Goal: Information Seeking & Learning: Learn about a topic

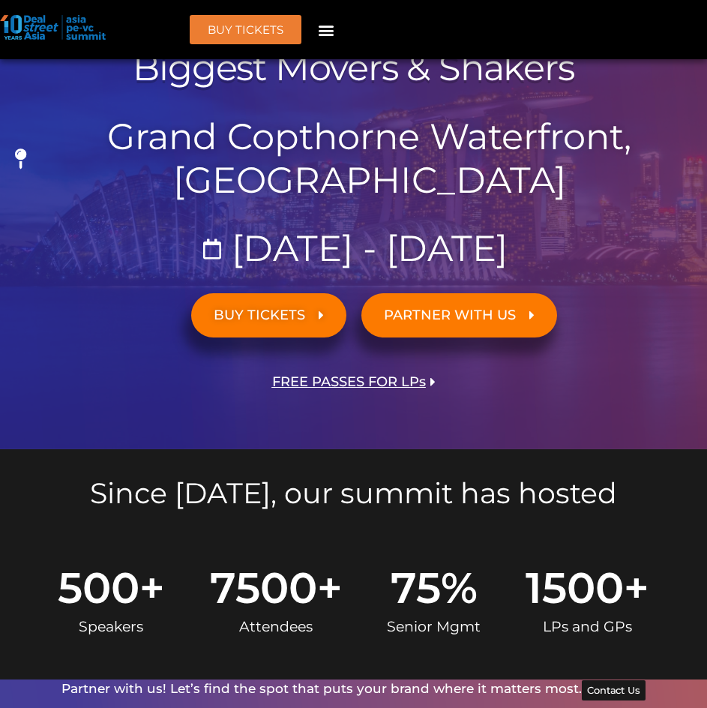
scroll to position [900, 0]
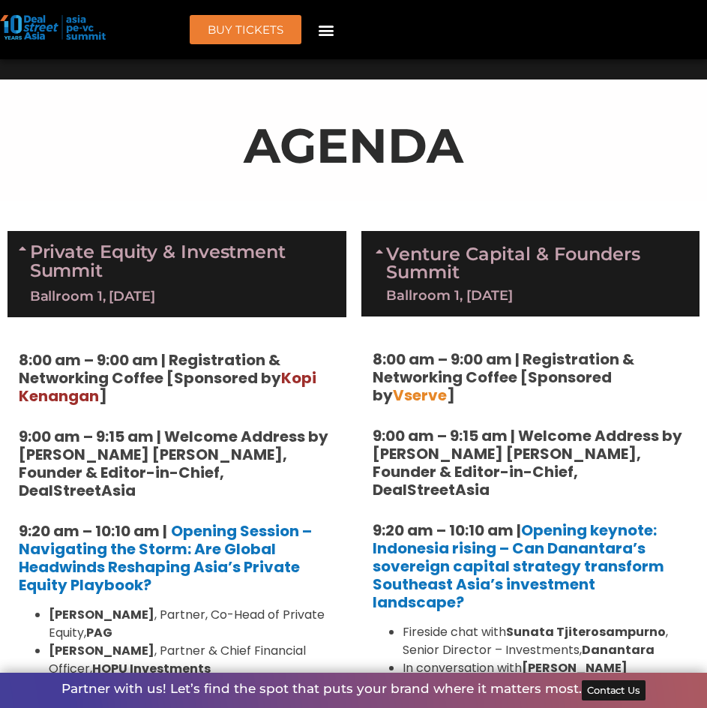
click at [214, 242] on link "Private Equity & Investment Summit Ballroom 1, [DATE]" at bounding box center [182, 274] width 305 height 64
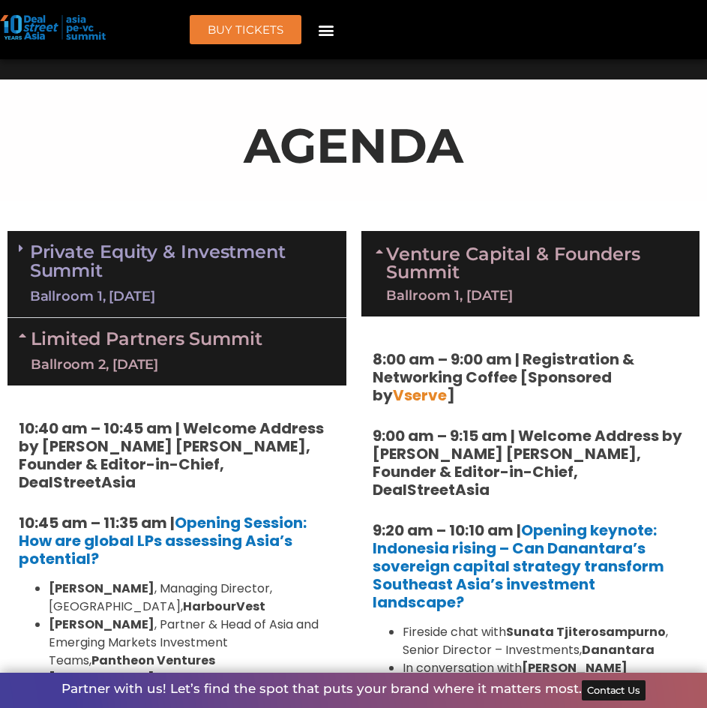
click at [430, 245] on link "Venture Capital & Founders​ Summit Ballroom 1, [DATE]" at bounding box center [535, 273] width 299 height 57
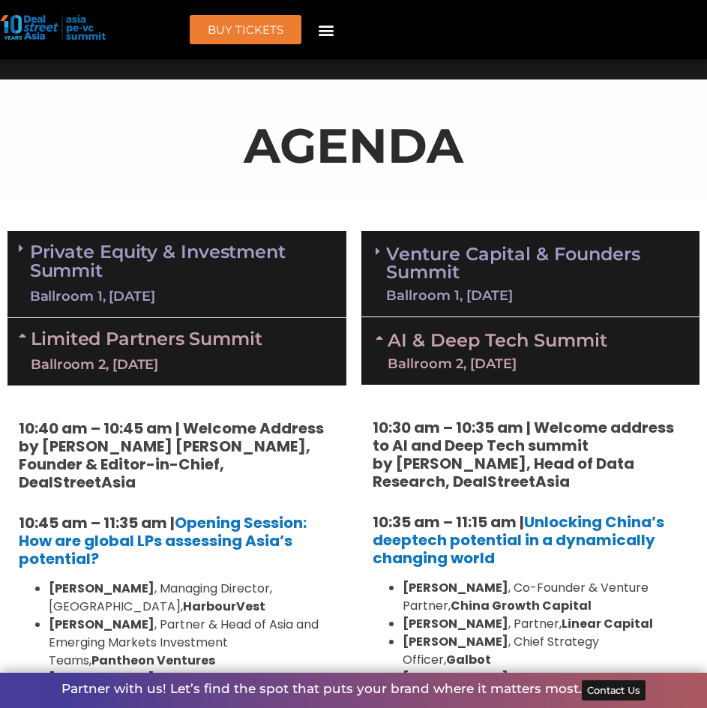
click at [267, 318] on div "Limited Partners [GEOGRAPHIC_DATA] 2, [DATE]" at bounding box center [176, 351] width 339 height 67
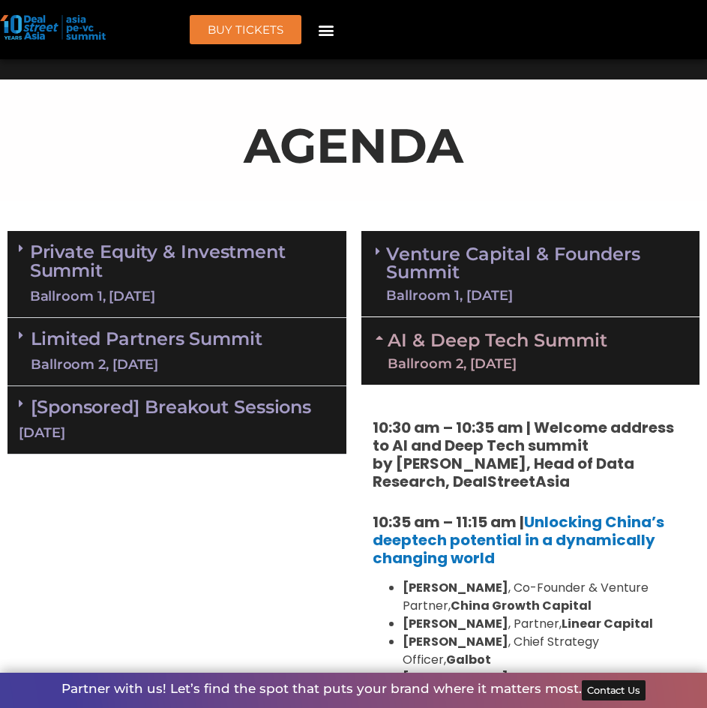
click at [415, 331] on link "AI & Deep Tech Summit Ballroom 2, [DATE]" at bounding box center [498, 350] width 220 height 39
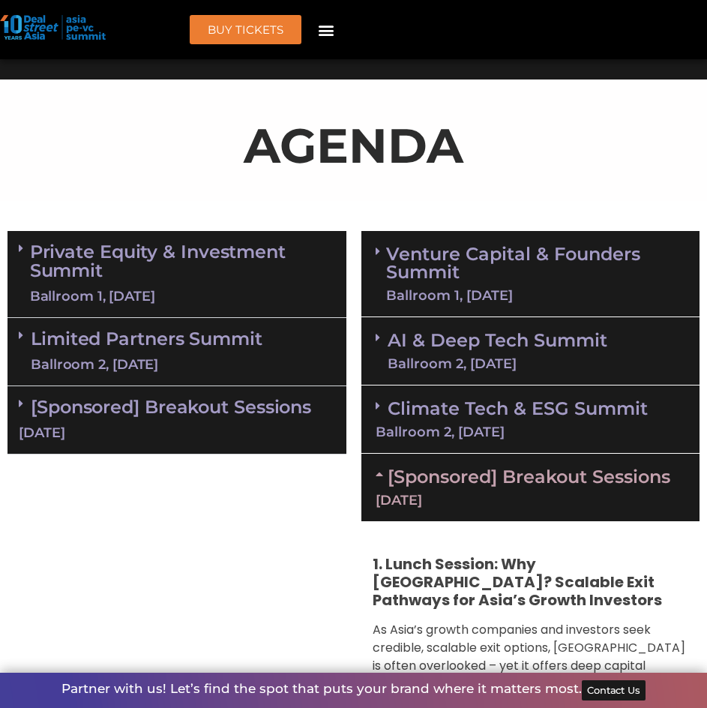
click at [229, 386] on div "[Sponsored] Breakout Sessions [DATE]" at bounding box center [176, 420] width 339 height 68
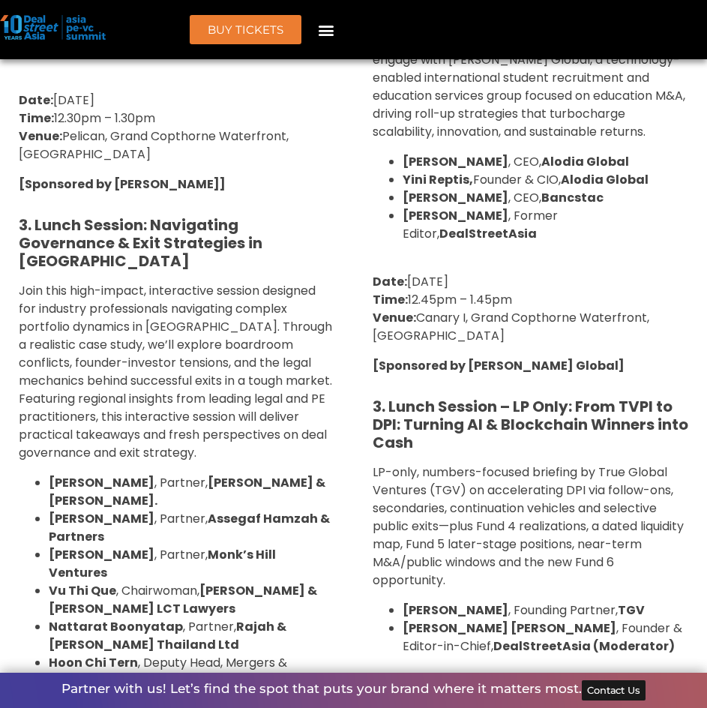
scroll to position [2099, 0]
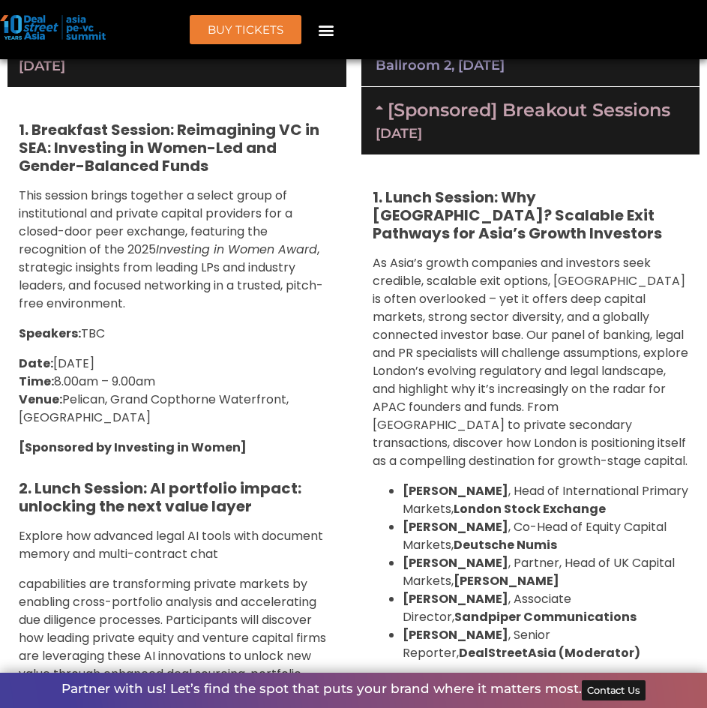
scroll to position [1125, 0]
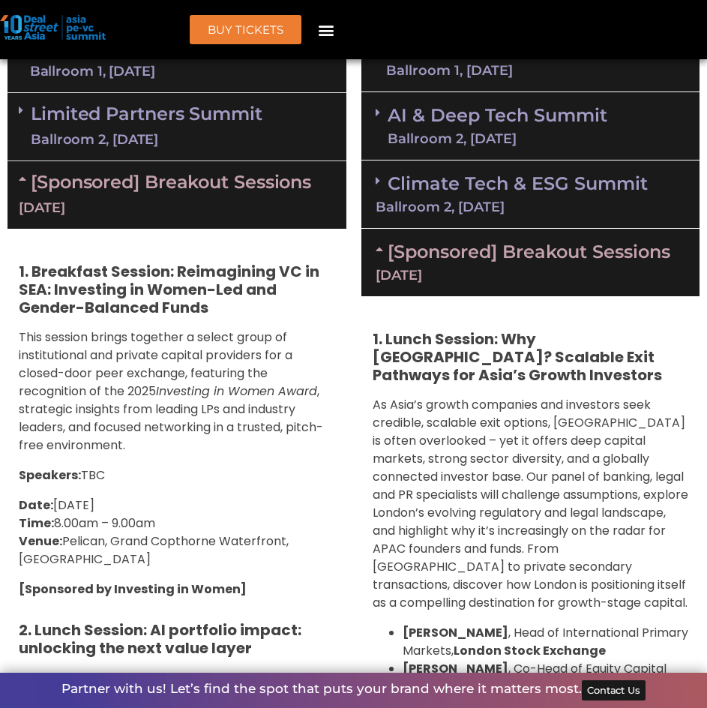
click at [229, 161] on div "[Sponsored] Breakout Sessions [DATE]" at bounding box center [176, 194] width 339 height 67
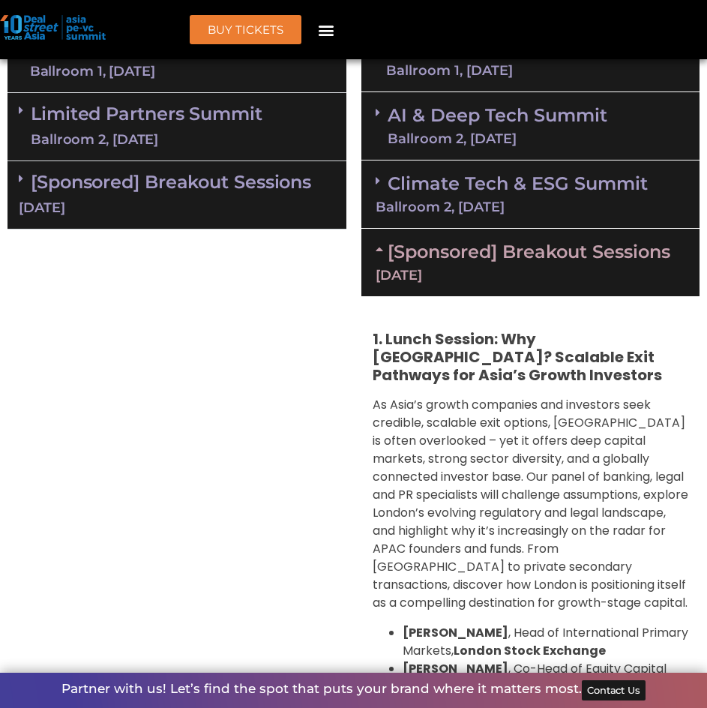
click at [472, 241] on link "[Sponsored] Breakout Sessions [DATE]" at bounding box center [531, 261] width 310 height 41
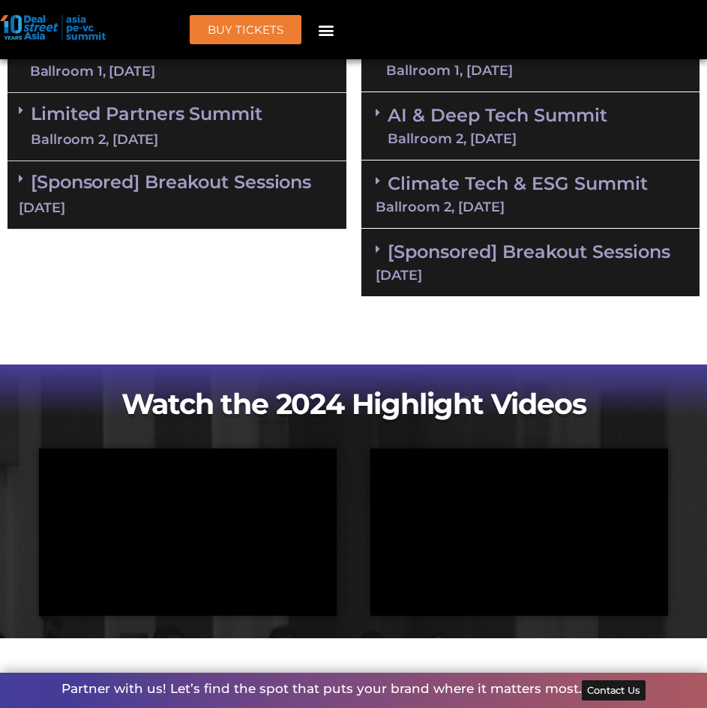
click at [463, 241] on link "[Sponsored] Breakout Sessions [DATE]" at bounding box center [531, 261] width 310 height 41
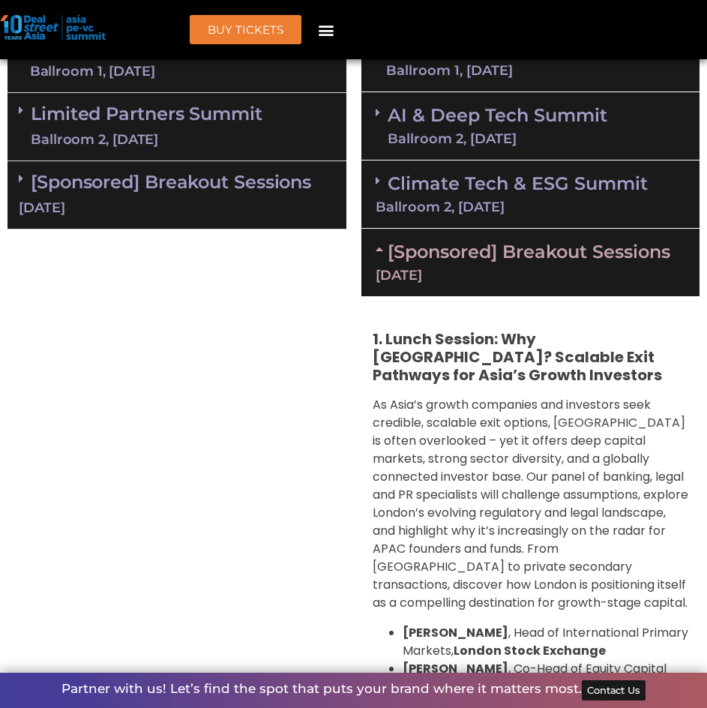
click at [536, 406] on span "As Asia’s growth companies and investors seek credible, scalable exit options, …" at bounding box center [531, 503] width 316 height 215
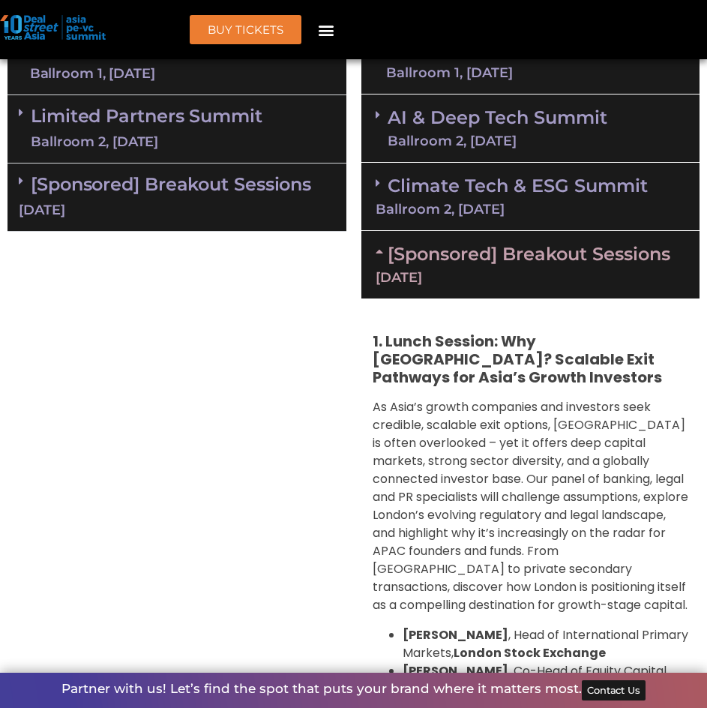
scroll to position [1050, 0]
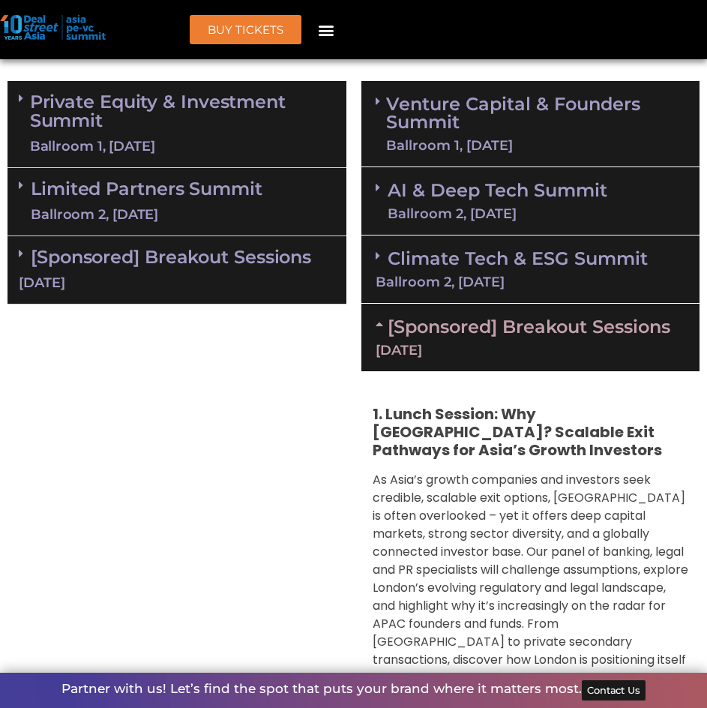
click at [478, 316] on link "[Sponsored] Breakout Sessions [DATE]" at bounding box center [531, 336] width 310 height 41
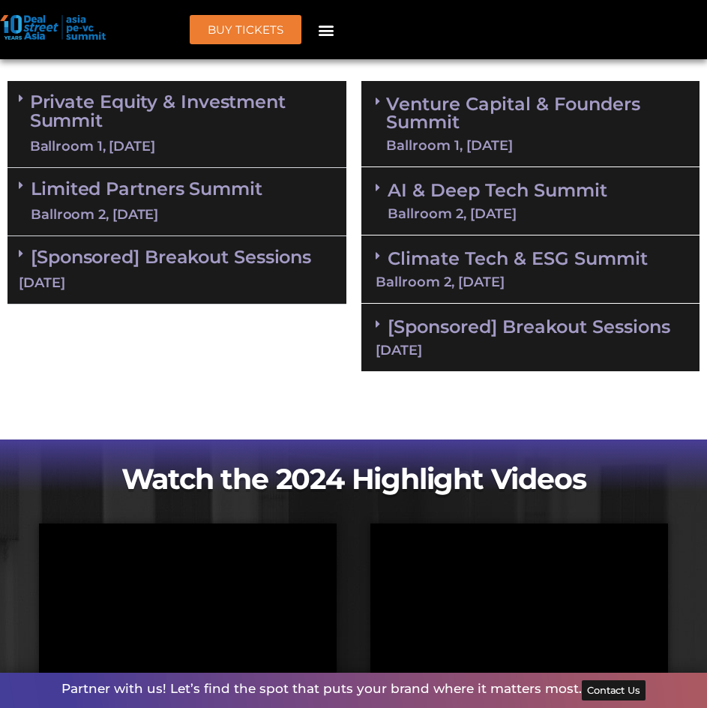
click at [169, 246] on link "[Sponsored] Breakout Sessions [DATE]" at bounding box center [177, 269] width 316 height 46
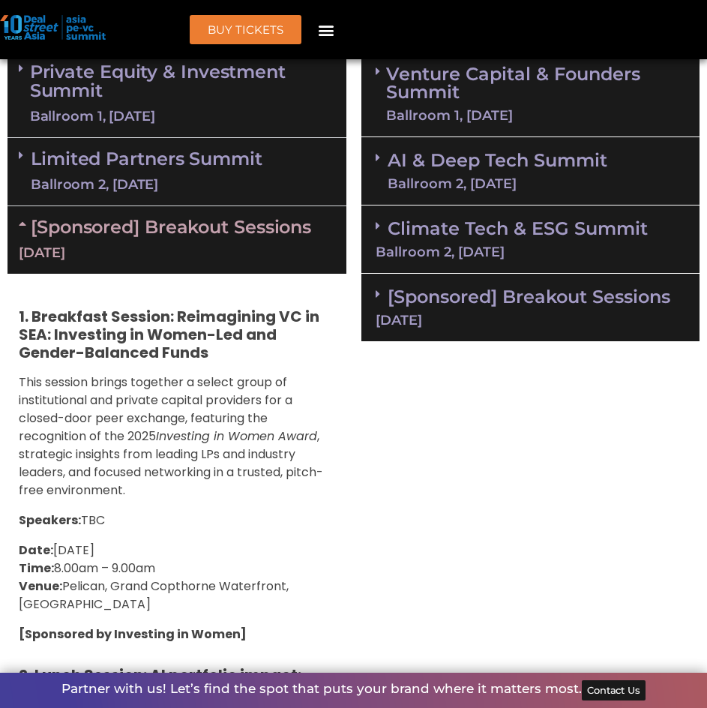
scroll to position [975, 0]
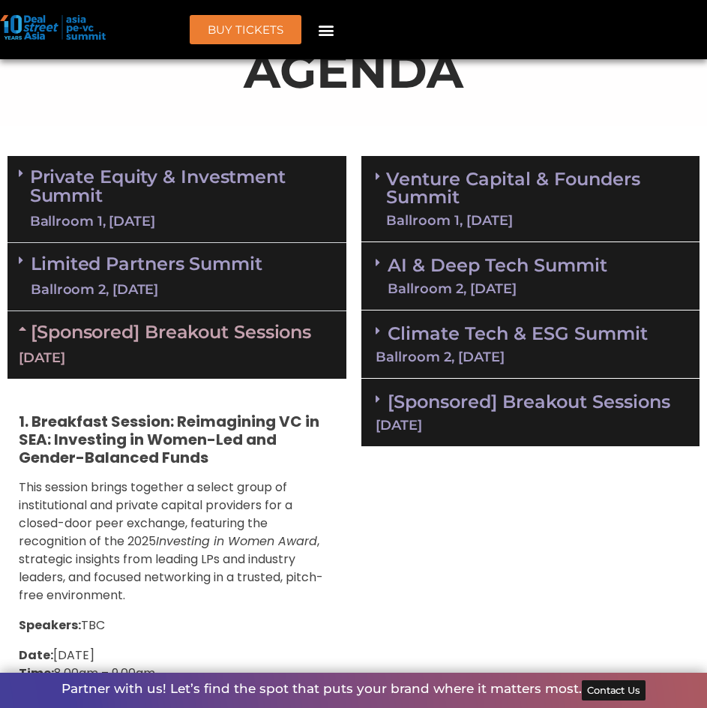
click at [265, 311] on div "[Sponsored] Breakout Sessions [DATE]" at bounding box center [176, 344] width 339 height 67
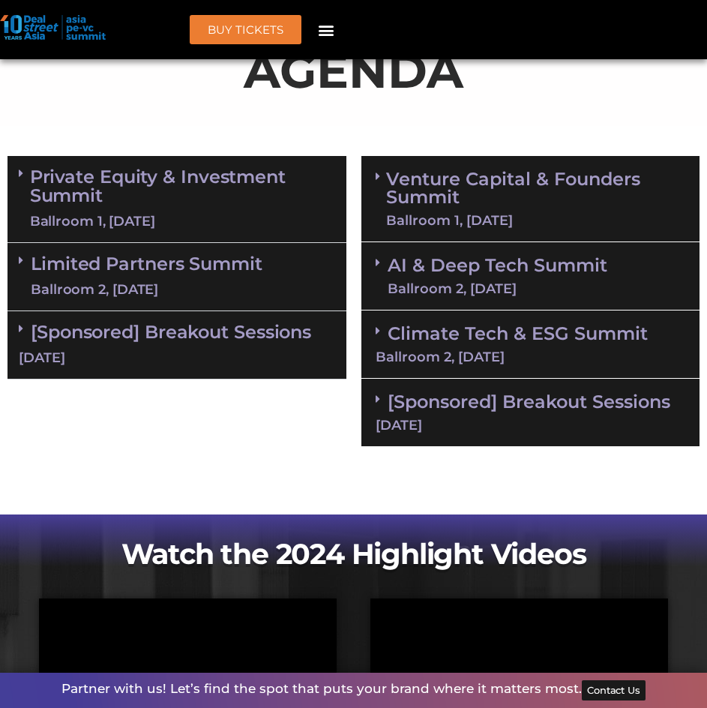
click at [439, 170] on link "Venture Capital & Founders​ Summit Ballroom 1, [DATE]" at bounding box center [535, 198] width 299 height 57
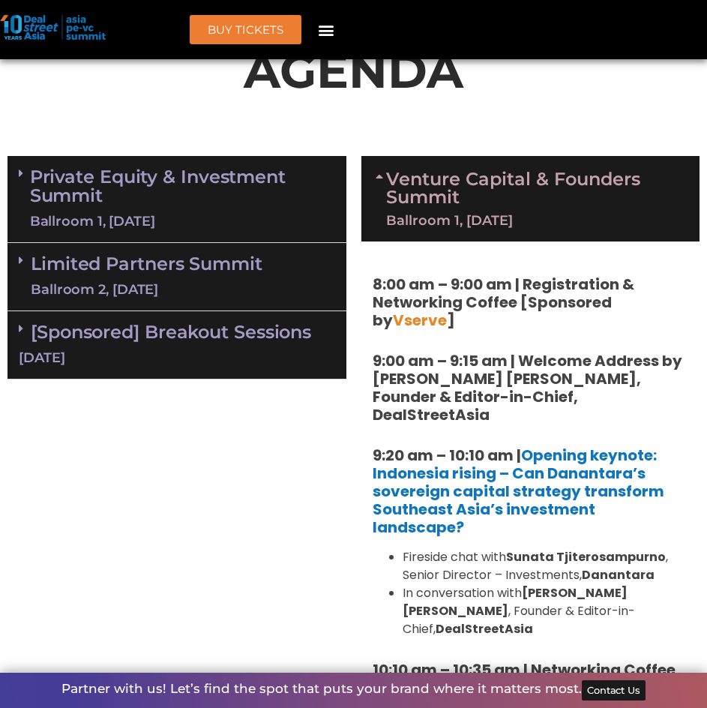
click at [439, 170] on link "Venture Capital & Founders​ Summit Ballroom 1, [DATE]" at bounding box center [535, 198] width 299 height 57
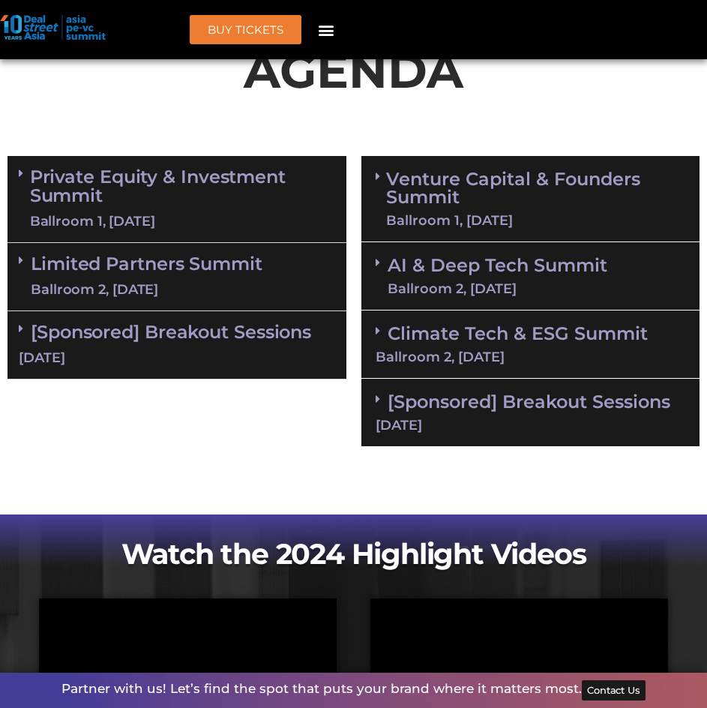
click at [247, 254] on link "Limited Partners [GEOGRAPHIC_DATA] 2, [DATE]" at bounding box center [147, 276] width 232 height 45
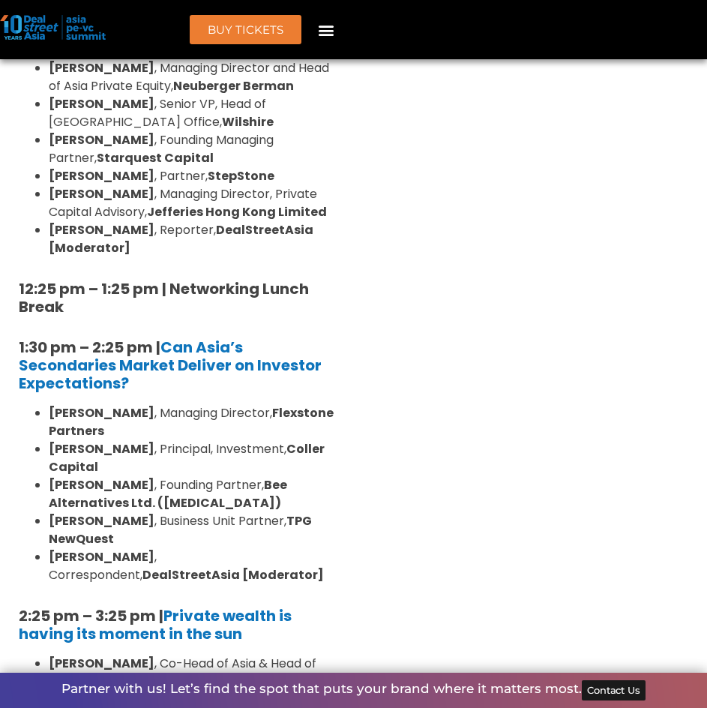
scroll to position [1125, 0]
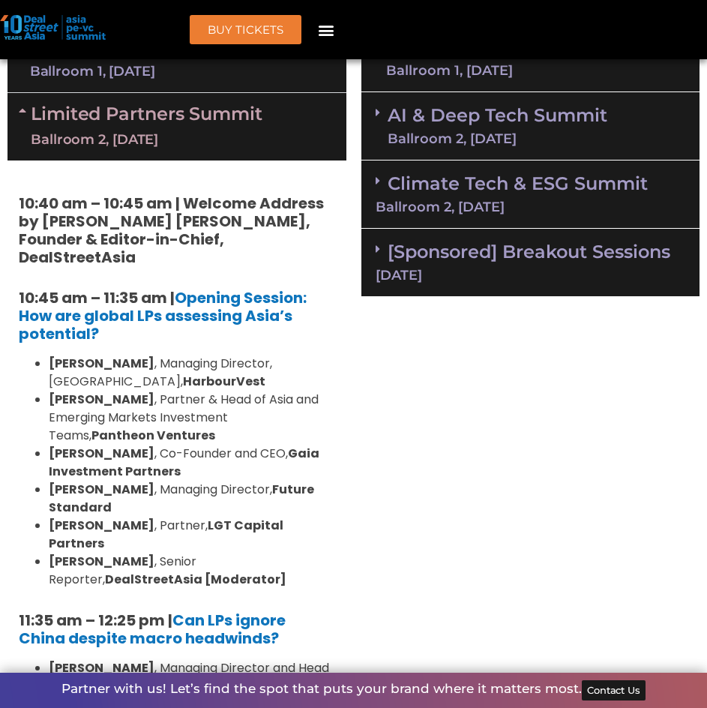
click at [190, 104] on link "Limited Partners [GEOGRAPHIC_DATA] 2, [DATE]" at bounding box center [147, 126] width 232 height 45
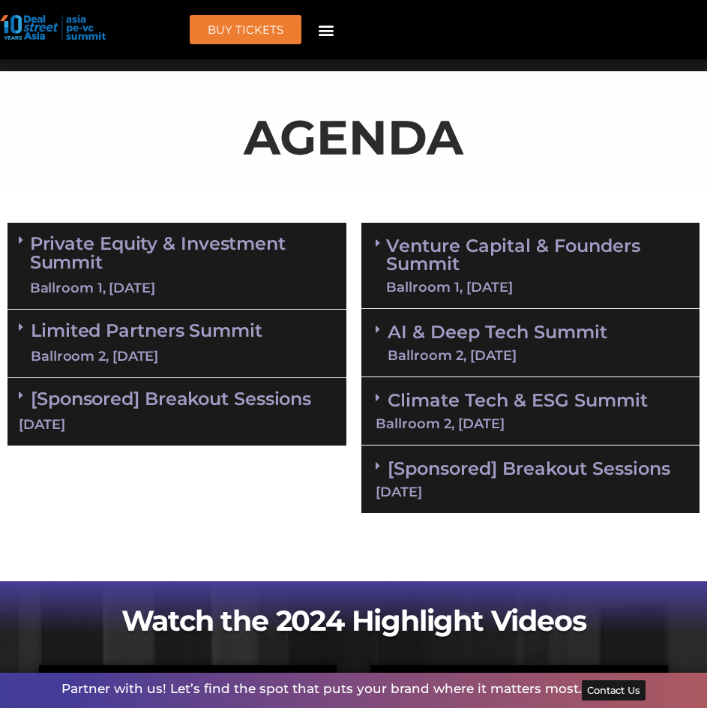
scroll to position [900, 0]
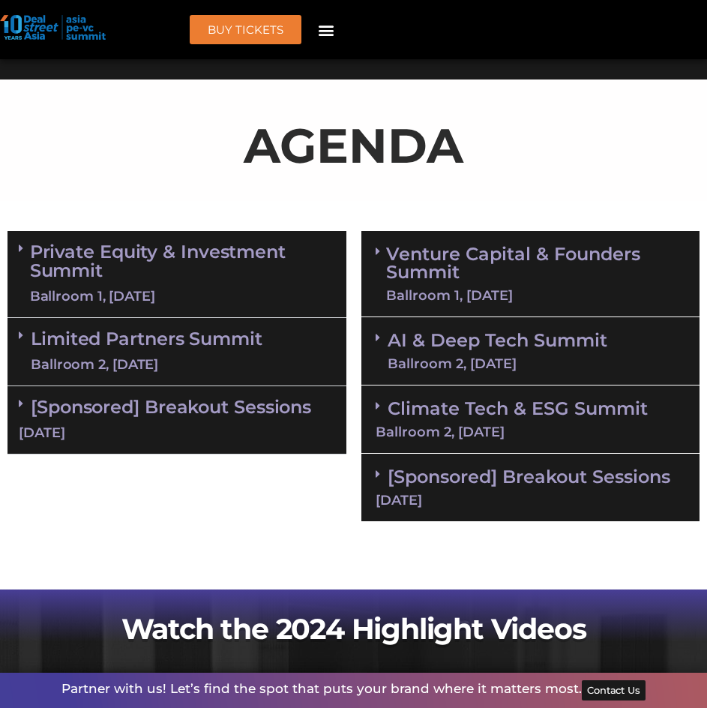
click at [201, 329] on link "Limited Partners [GEOGRAPHIC_DATA] 2, [DATE]" at bounding box center [147, 351] width 232 height 45
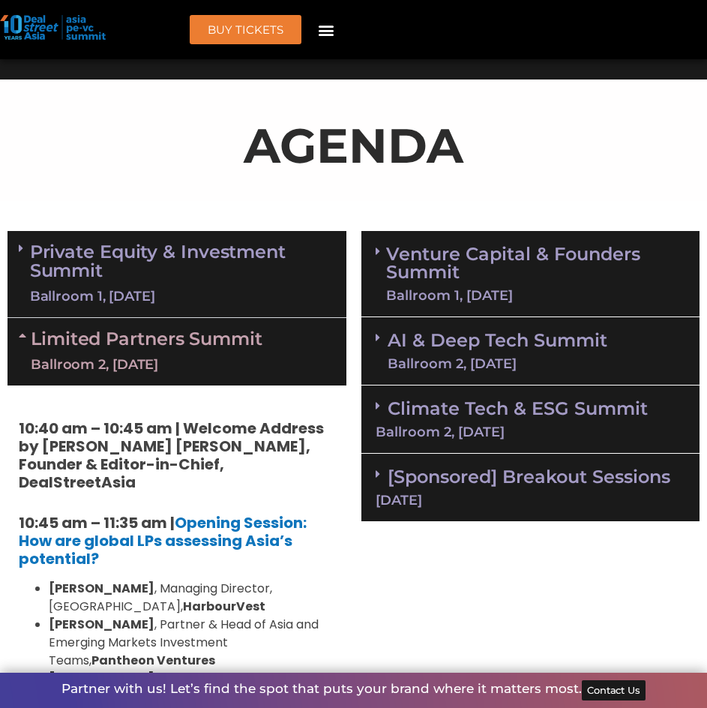
click at [250, 329] on link "Limited Partners [GEOGRAPHIC_DATA] 2, [DATE]" at bounding box center [147, 351] width 232 height 45
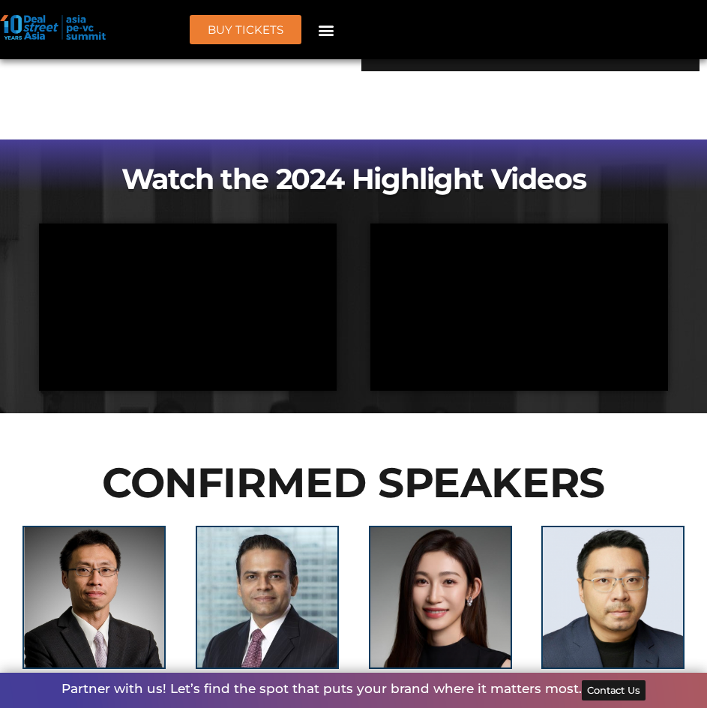
scroll to position [825, 0]
